Goal: Obtain resource: Download file/media

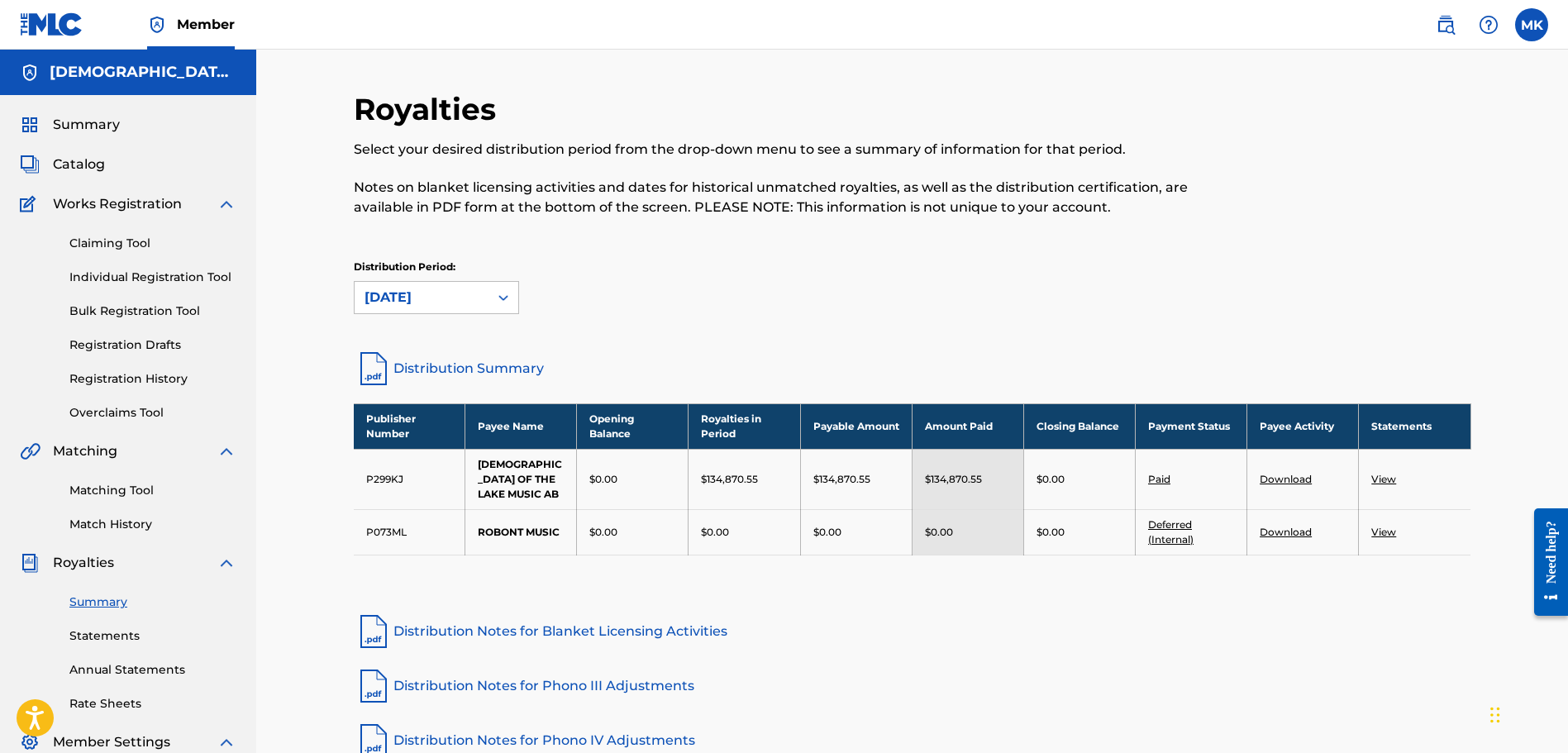
click at [78, 169] on span "Catalog" at bounding box center [79, 164] width 52 height 20
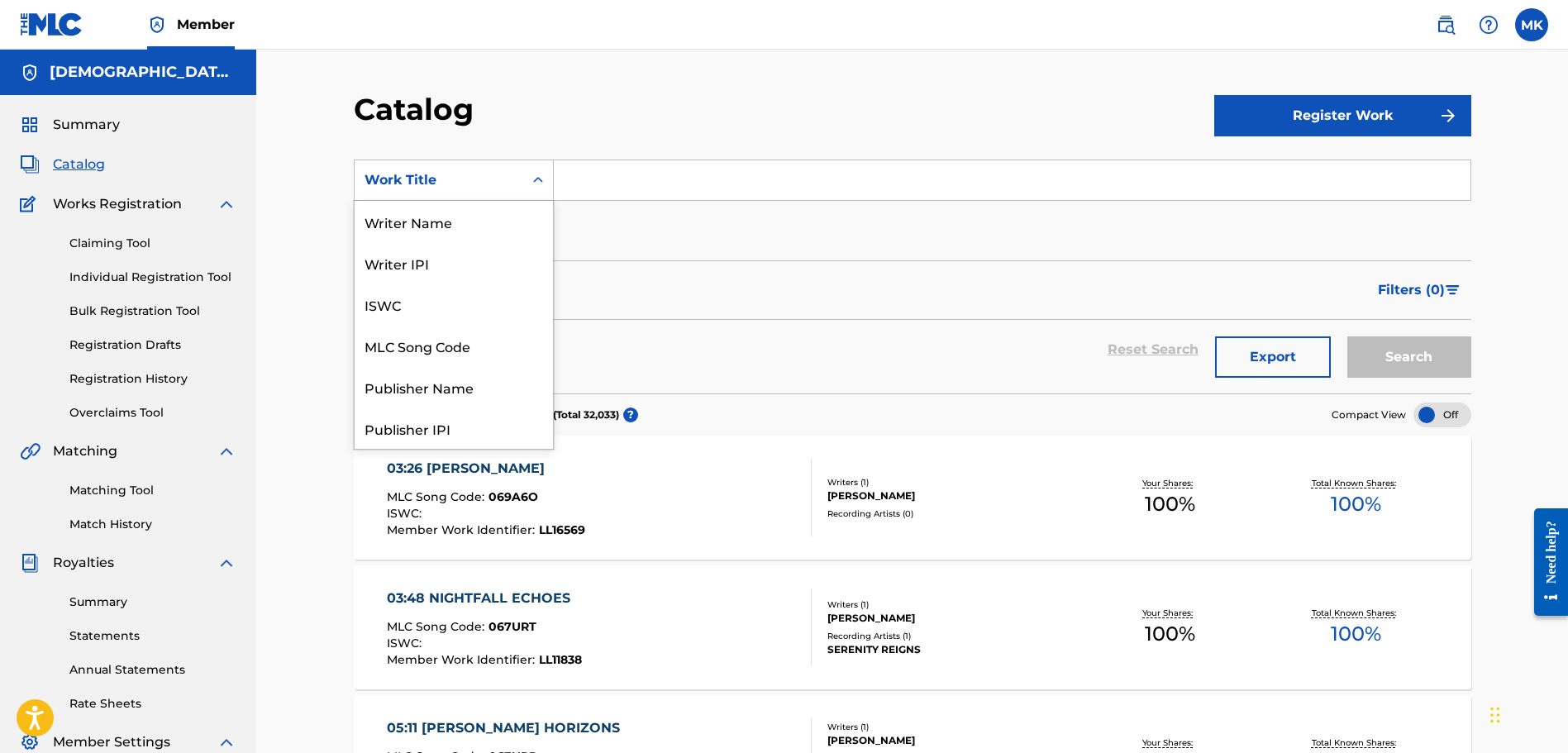
click at [545, 190] on div "Search Form" at bounding box center [537, 180] width 29 height 29
click at [478, 231] on div "Writer Name" at bounding box center [453, 222] width 198 height 42
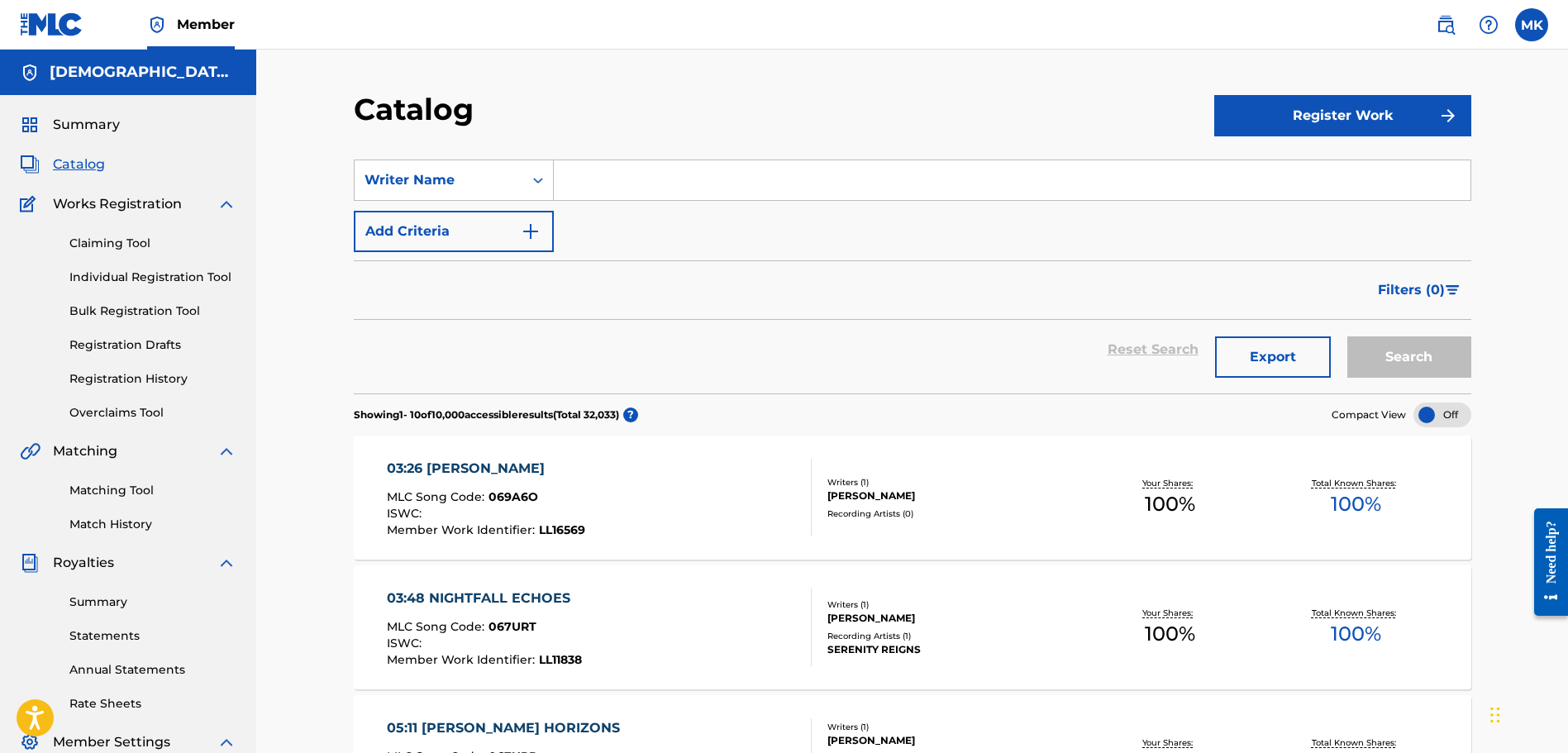
click at [611, 185] on input "Search Form" at bounding box center [1012, 180] width 917 height 40
type input "[PERSON_NAME]"
click at [1347, 336] on button "Search" at bounding box center [1409, 357] width 124 height 42
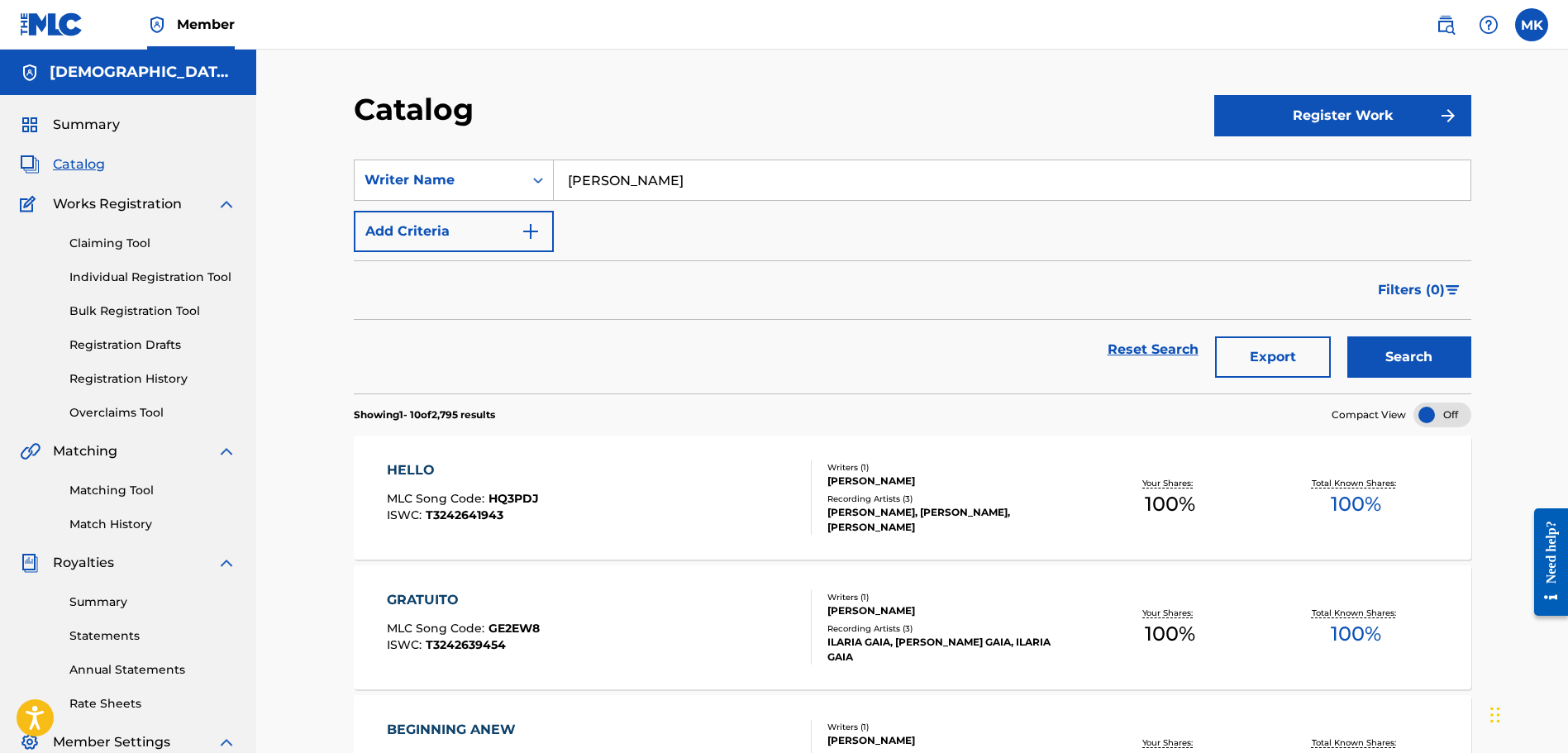
click at [1294, 363] on button "Export" at bounding box center [1273, 357] width 116 height 42
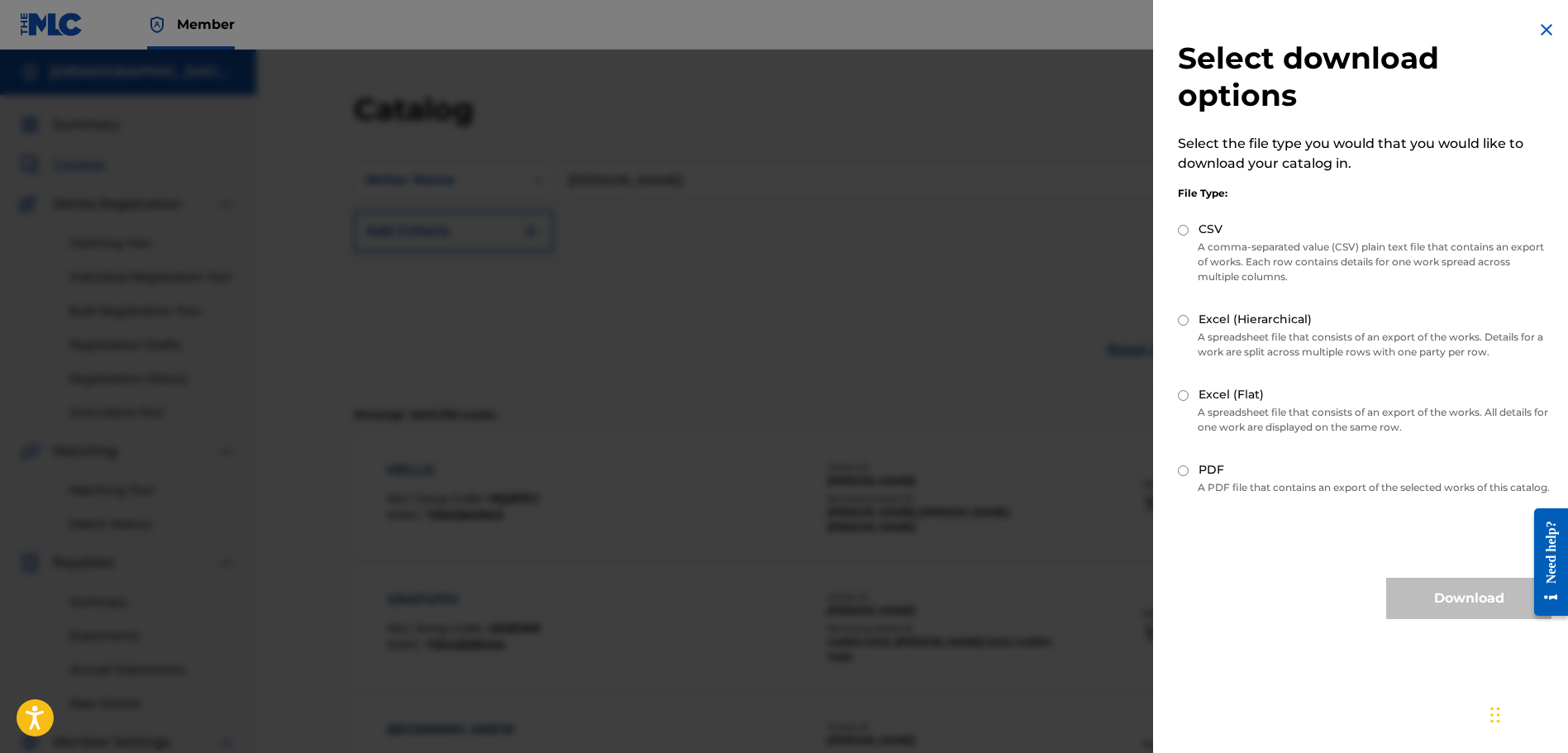
click at [1183, 391] on input "Excel (Flat)" at bounding box center [1183, 395] width 10 height 10
radio input "true"
click at [1457, 619] on button "Download" at bounding box center [1469, 599] width 166 height 42
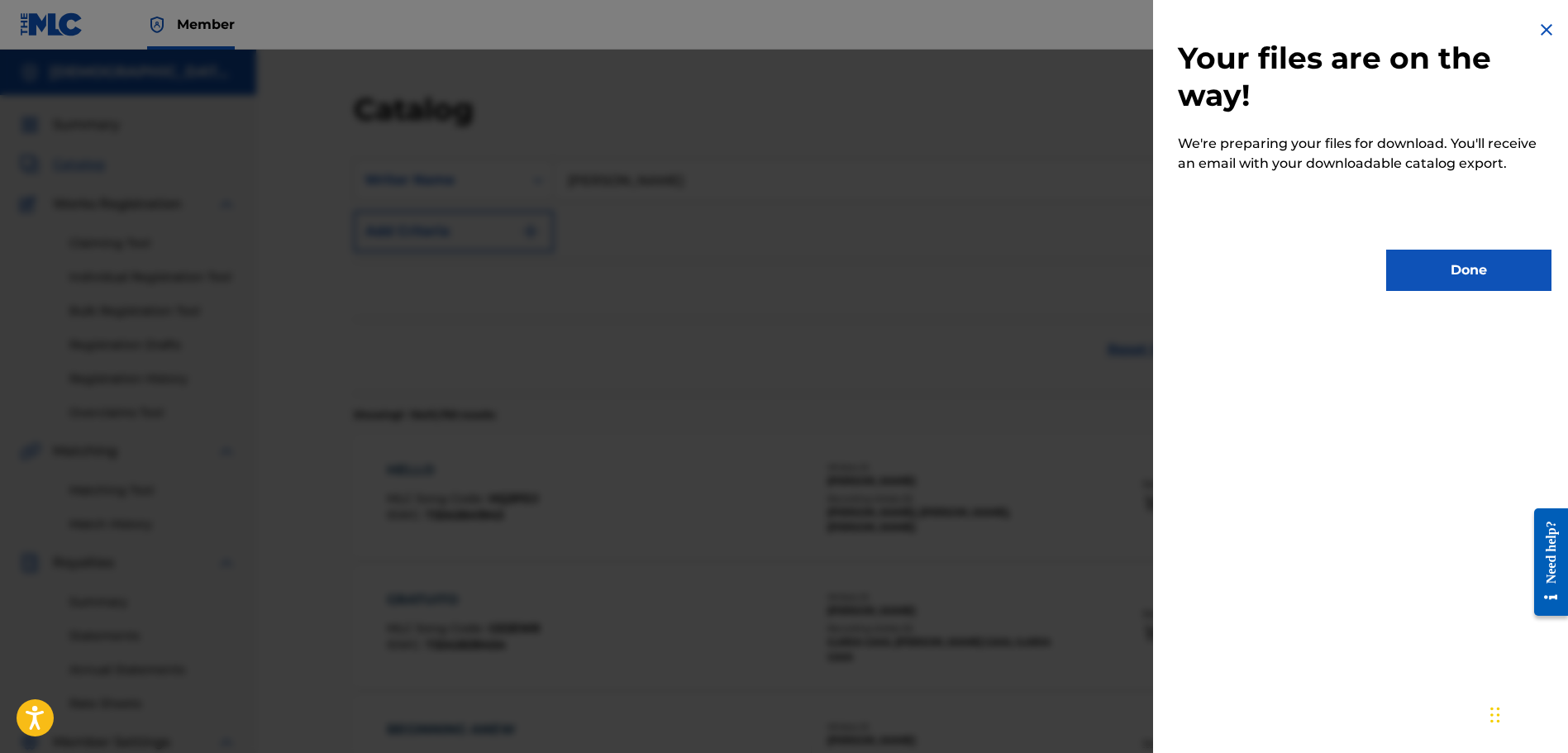
click at [1455, 302] on div "Your files are on the way! We're preparing your files for download. You'll rece…" at bounding box center [1363, 155] width 423 height 311
click at [1445, 280] on button "Done" at bounding box center [1469, 271] width 166 height 42
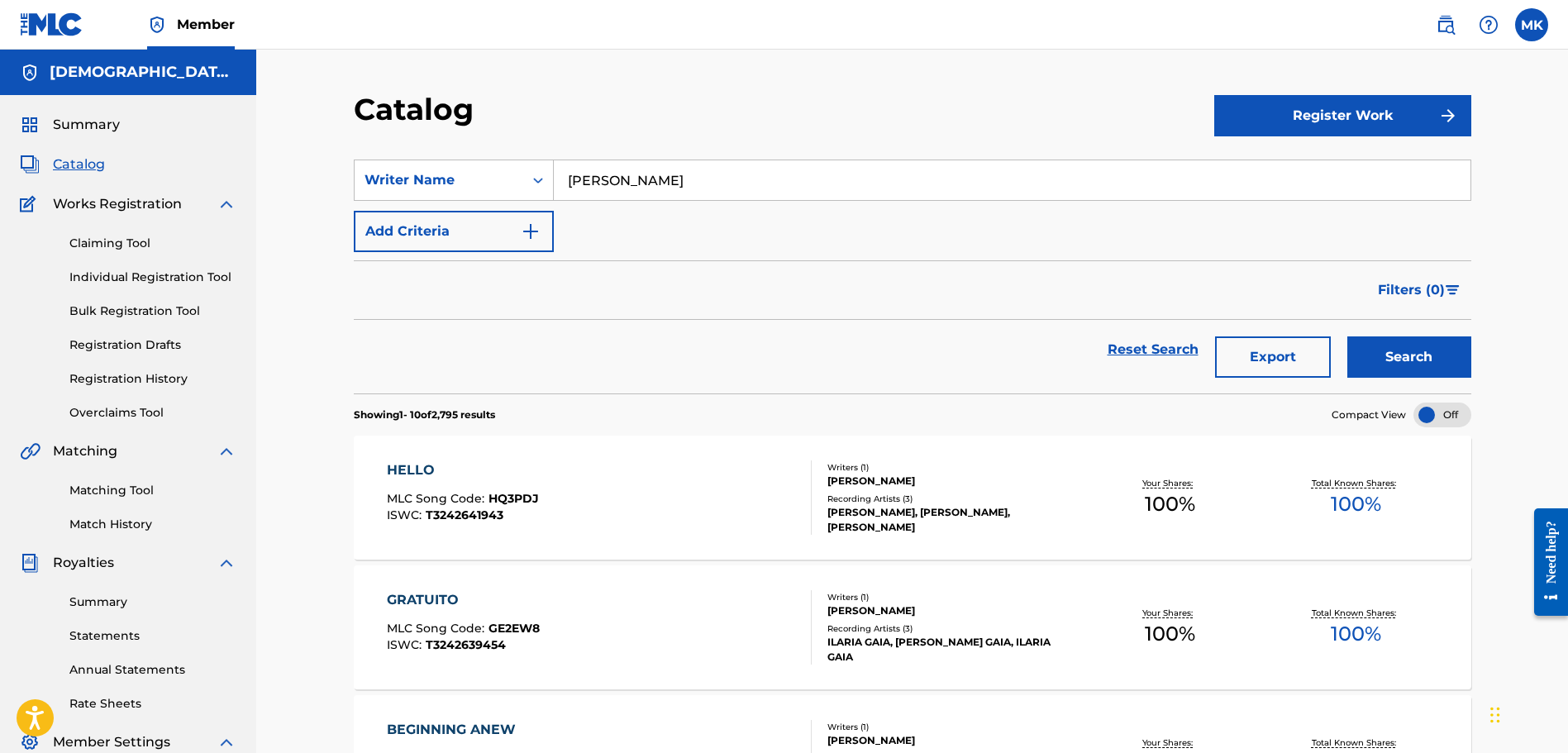
drag, startPoint x: 660, startPoint y: 185, endPoint x: 677, endPoint y: 182, distance: 17.3
click at [661, 185] on input "[PERSON_NAME]" at bounding box center [1012, 180] width 917 height 40
drag, startPoint x: 625, startPoint y: 182, endPoint x: 519, endPoint y: 175, distance: 106.2
click at [519, 175] on div "SearchWithCriteriae9e3104d-b01b-4a62-acdb-9588d2f0167f Writer Name [PERSON_NAME]" at bounding box center [913, 180] width 1117 height 42
type input "[PERSON_NAME]"
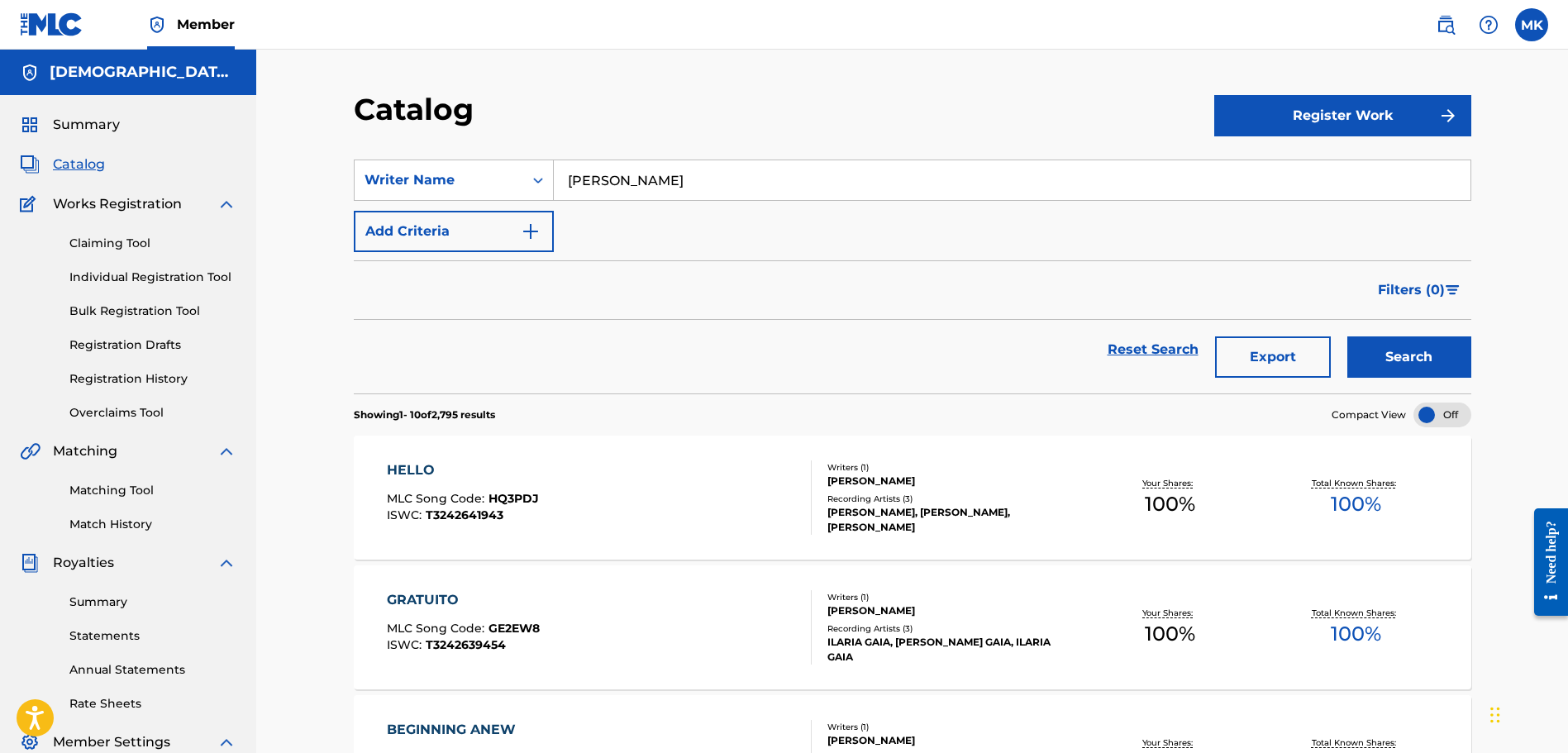
click at [1385, 346] on button "Search" at bounding box center [1409, 357] width 124 height 42
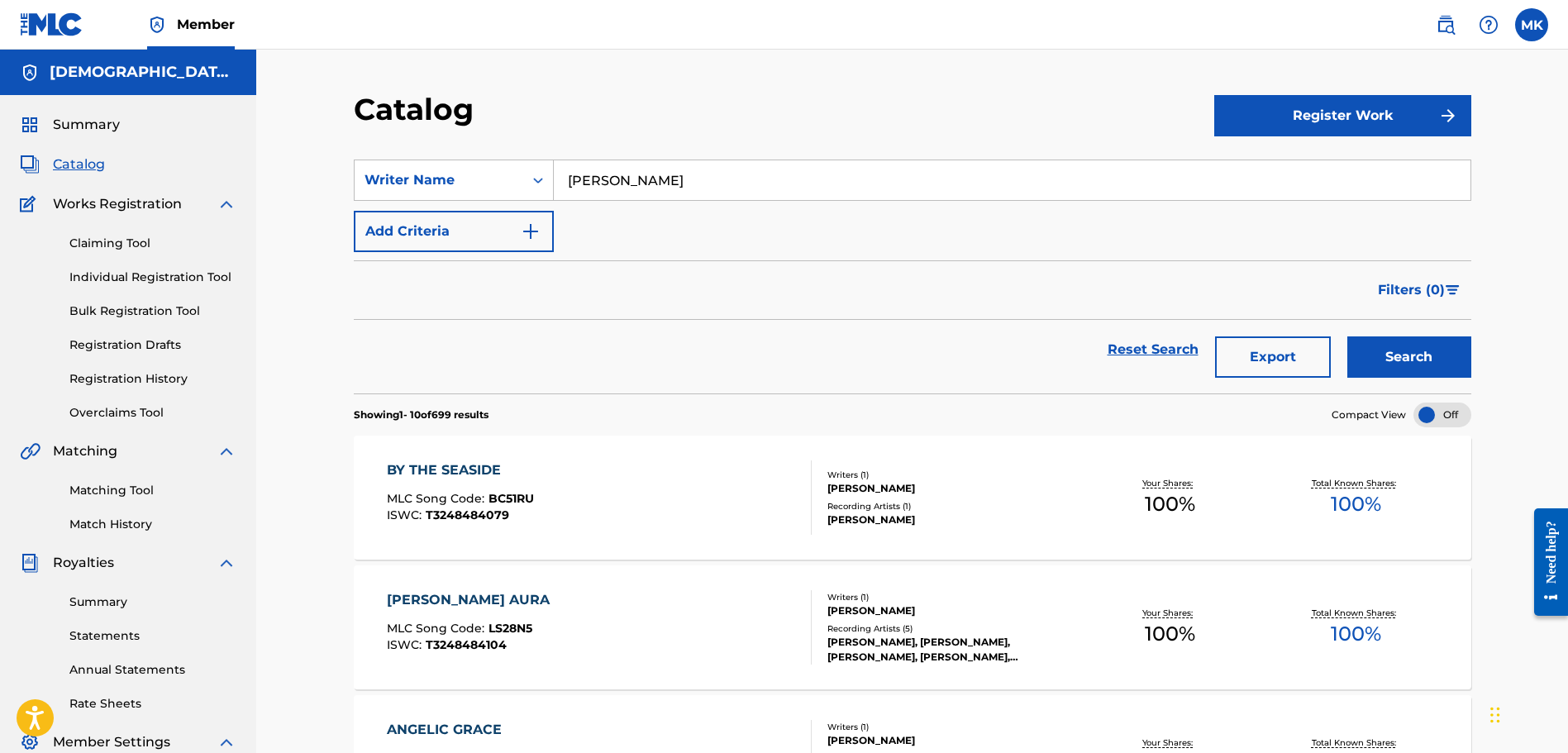
click at [1254, 349] on button "Export" at bounding box center [1273, 357] width 116 height 42
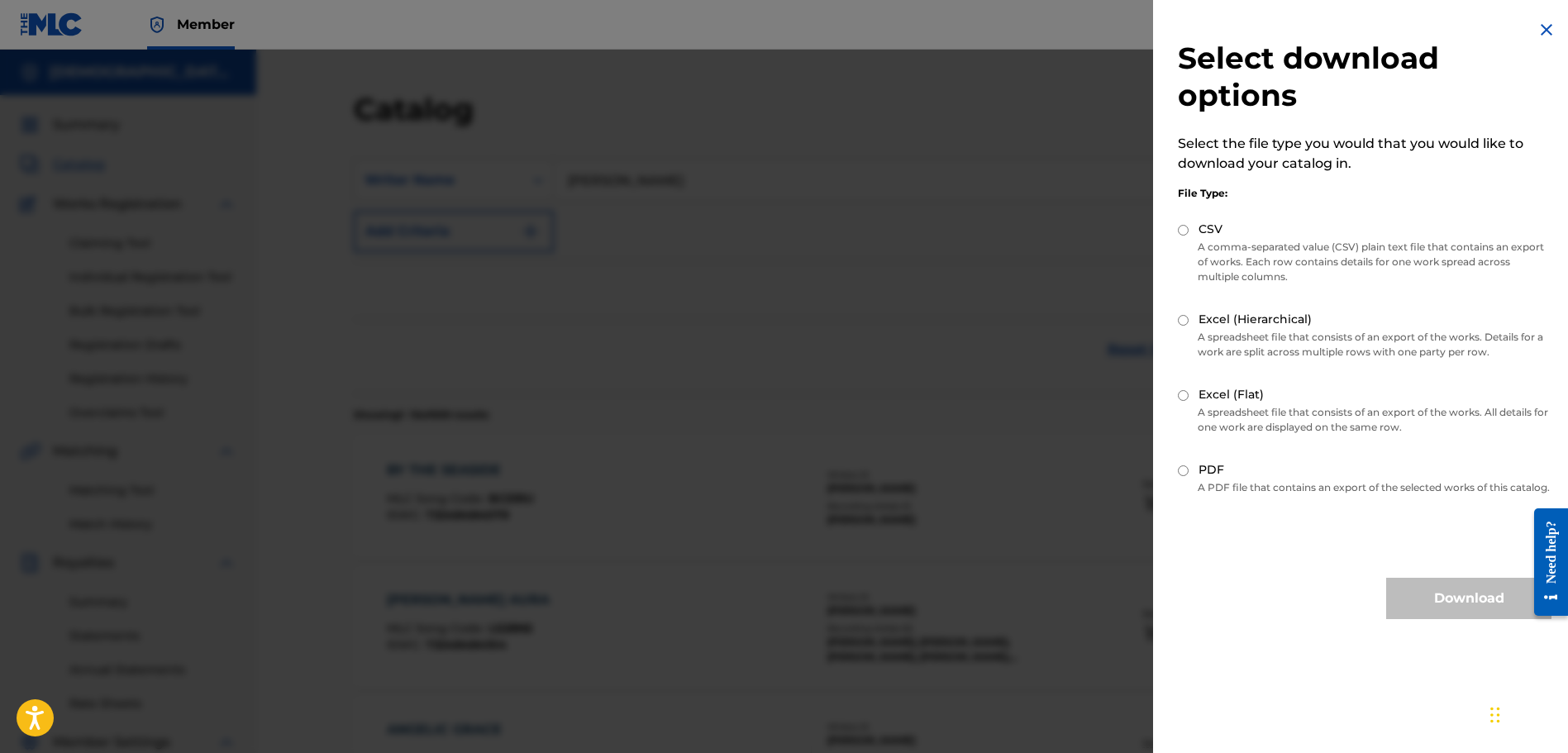
click at [1180, 394] on input "Excel (Flat)" at bounding box center [1183, 395] width 10 height 10
radio input "true"
click at [1406, 608] on button "Download" at bounding box center [1469, 599] width 166 height 42
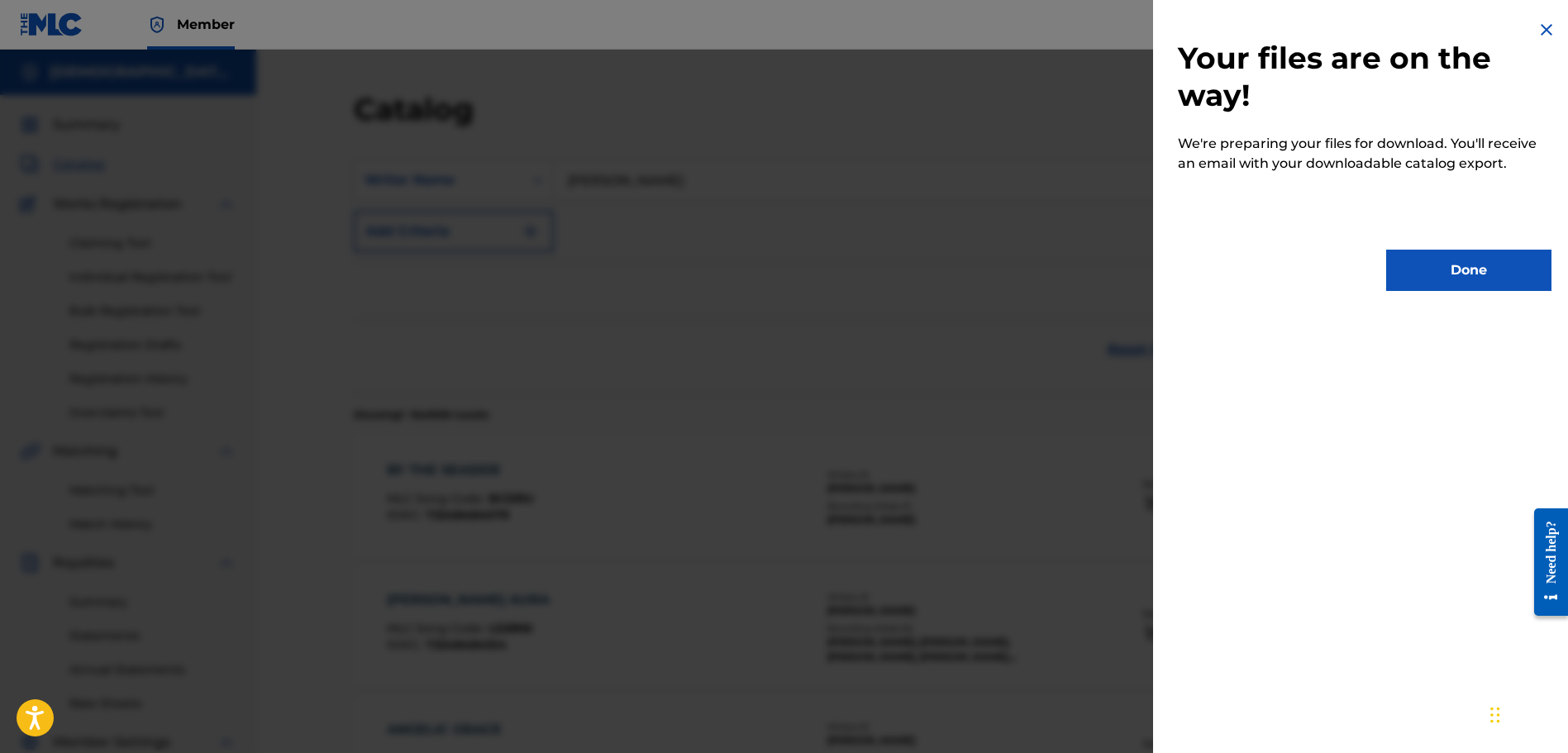
click at [1398, 282] on button "Done" at bounding box center [1469, 271] width 166 height 42
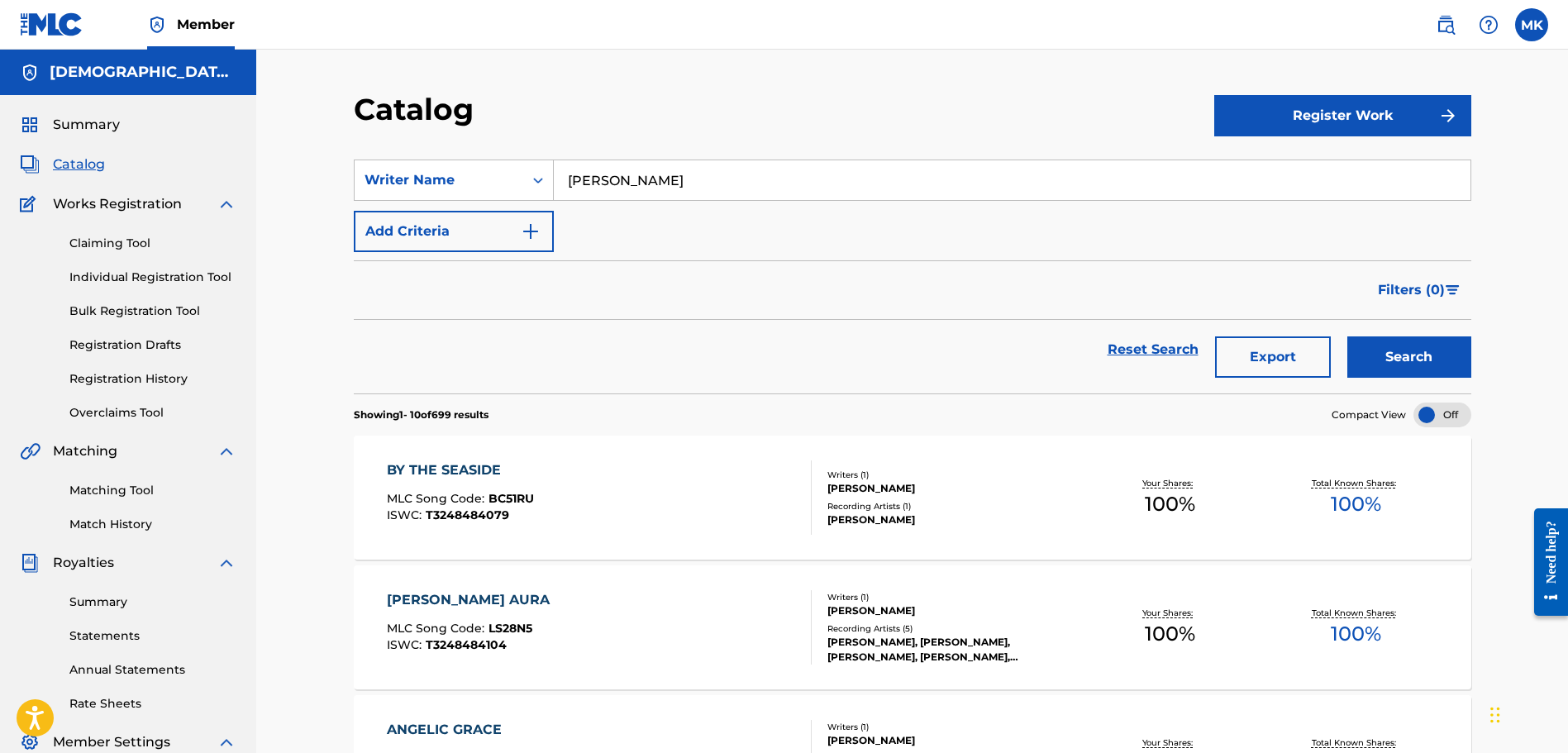
drag, startPoint x: 580, startPoint y: 176, endPoint x: 750, endPoint y: 188, distance: 170.4
click at [749, 188] on input "[PERSON_NAME]" at bounding box center [1012, 180] width 917 height 40
type input "Mat"
